Goal: Book appointment/travel/reservation

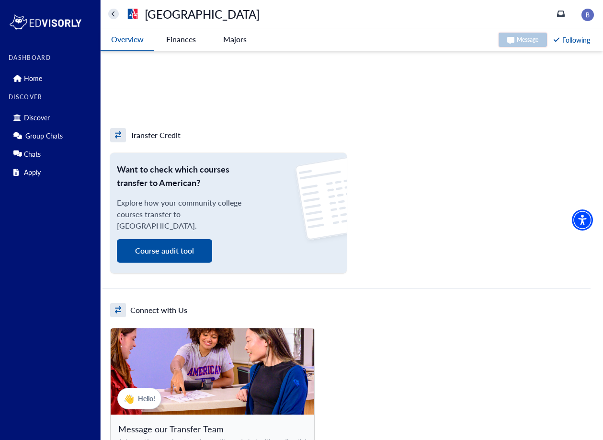
scroll to position [715, 0]
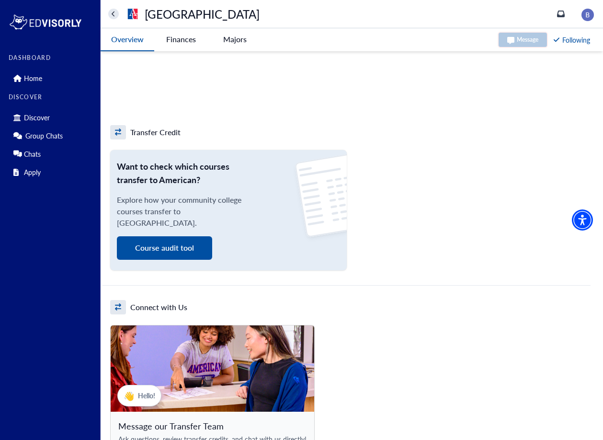
click at [175, 248] on button "Course audit tool" at bounding box center [164, 247] width 95 height 23
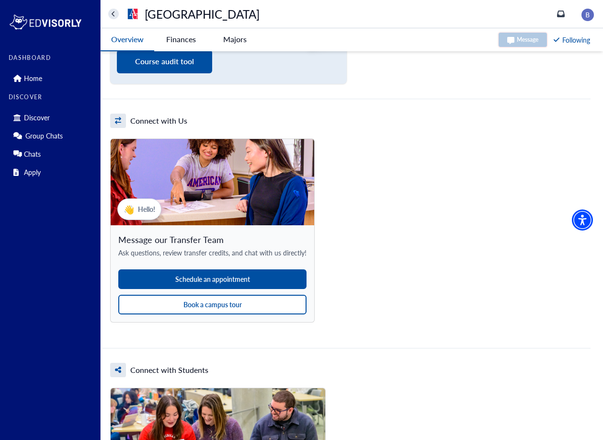
scroll to position [901, 0]
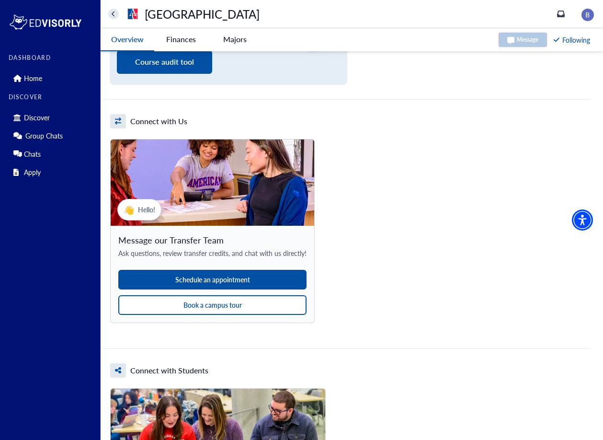
click at [263, 283] on button "Schedule an appointment" at bounding box center [212, 280] width 188 height 20
click at [207, 305] on button "Book a campus tour" at bounding box center [212, 305] width 188 height 20
